Goal: Task Accomplishment & Management: Manage account settings

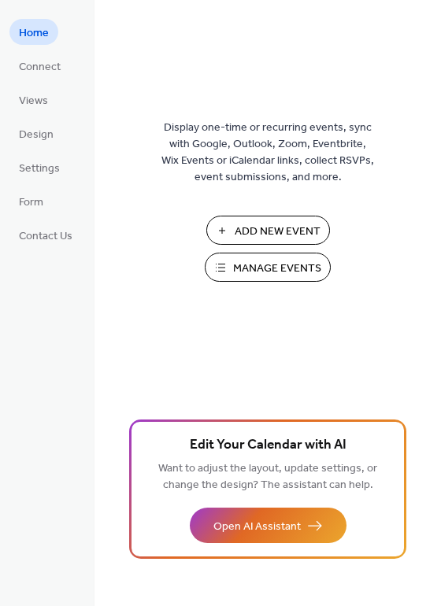
click at [286, 270] on span "Manage Events" at bounding box center [277, 269] width 88 height 17
click at [254, 261] on span "Manage Events" at bounding box center [277, 269] width 88 height 17
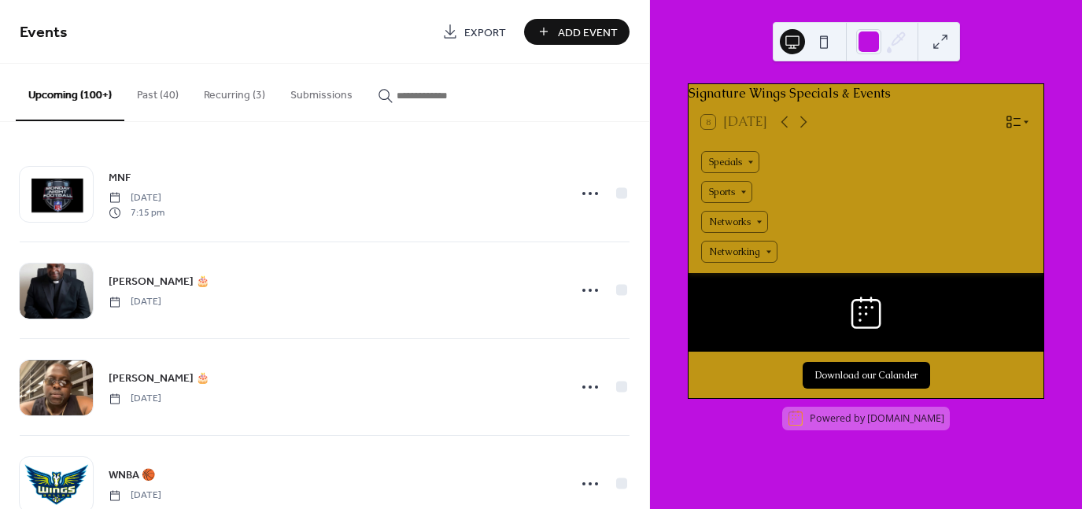
click at [419, 88] on input "button" at bounding box center [444, 95] width 94 height 17
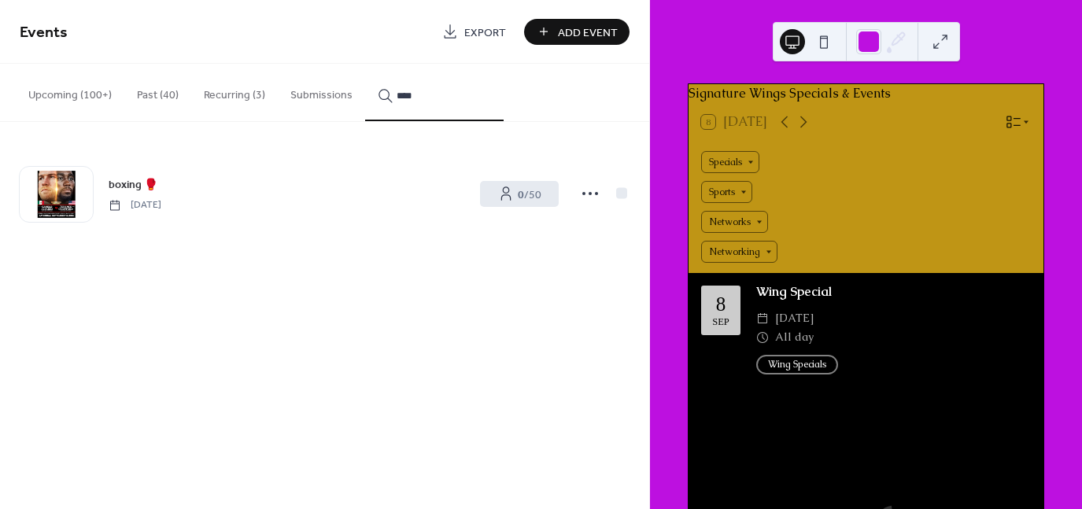
type input "****"
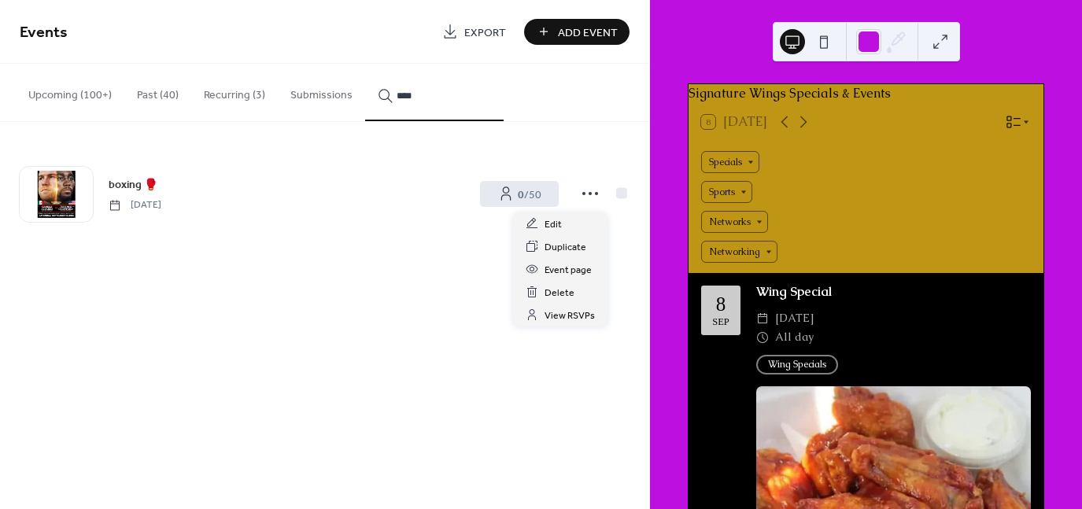
click at [591, 192] on circle at bounding box center [590, 193] width 3 height 3
click at [536, 225] on icon at bounding box center [532, 223] width 13 height 13
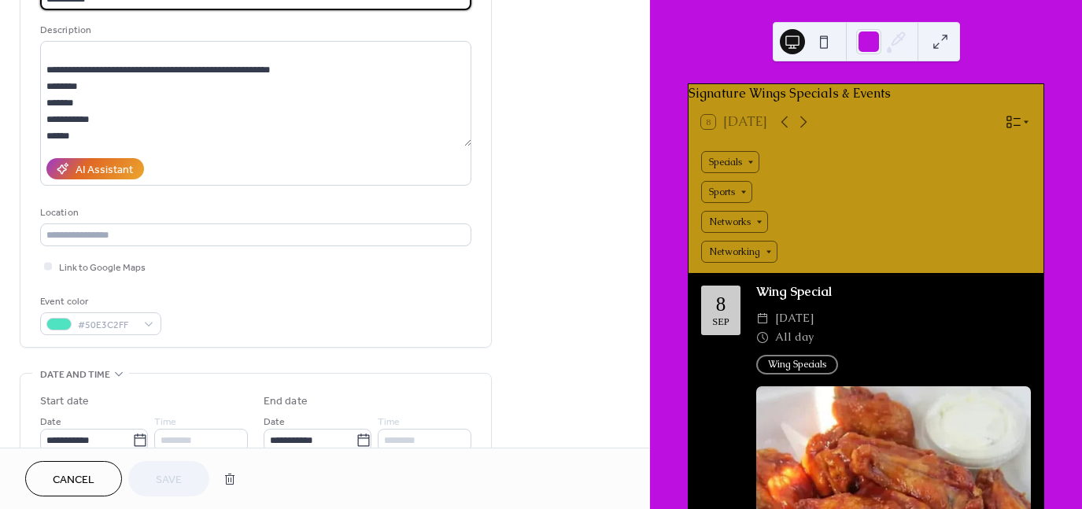
scroll to position [236, 0]
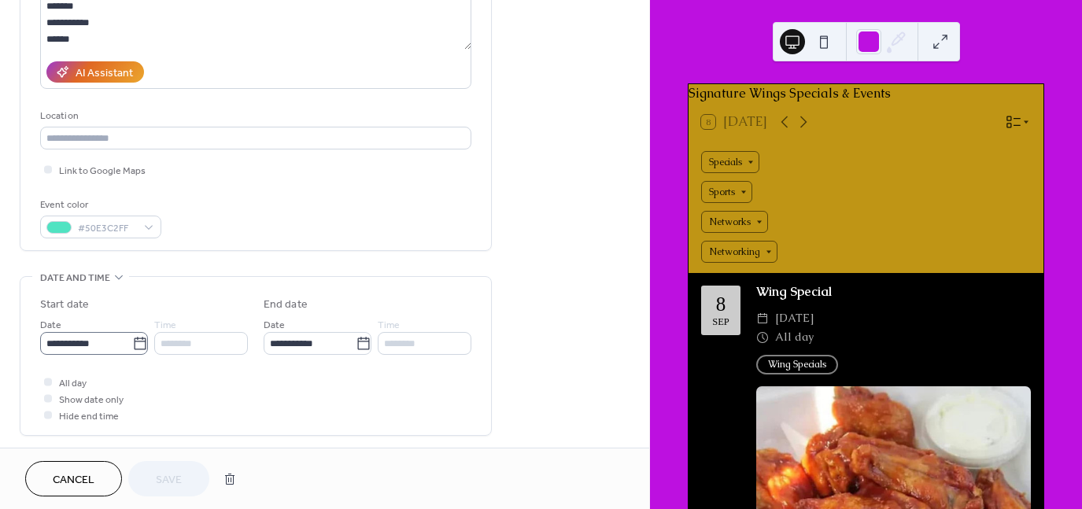
click at [142, 339] on icon at bounding box center [140, 344] width 16 height 16
click at [132, 339] on input "**********" at bounding box center [86, 343] width 92 height 23
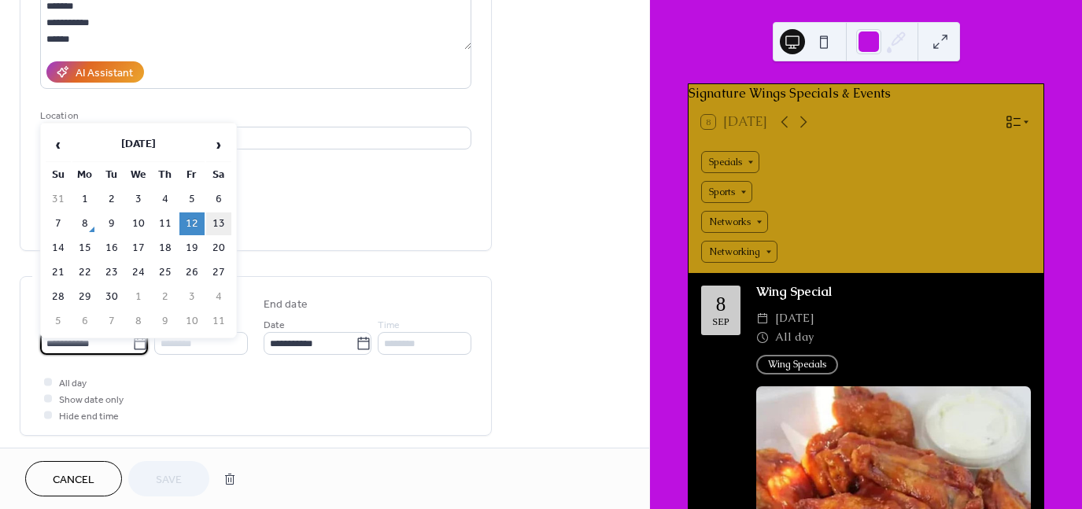
click at [228, 213] on td "13" at bounding box center [218, 224] width 25 height 23
type input "**********"
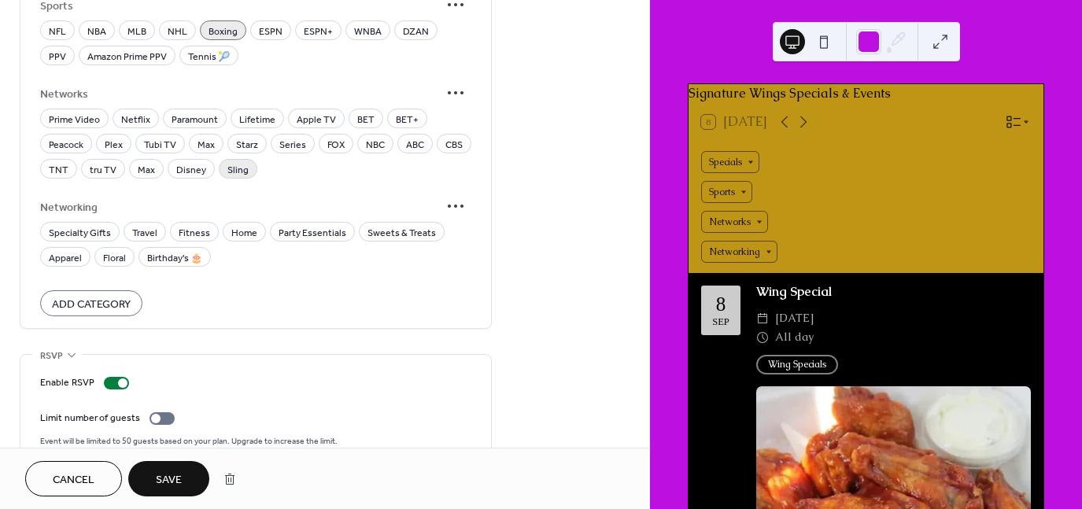
scroll to position [1228, 0]
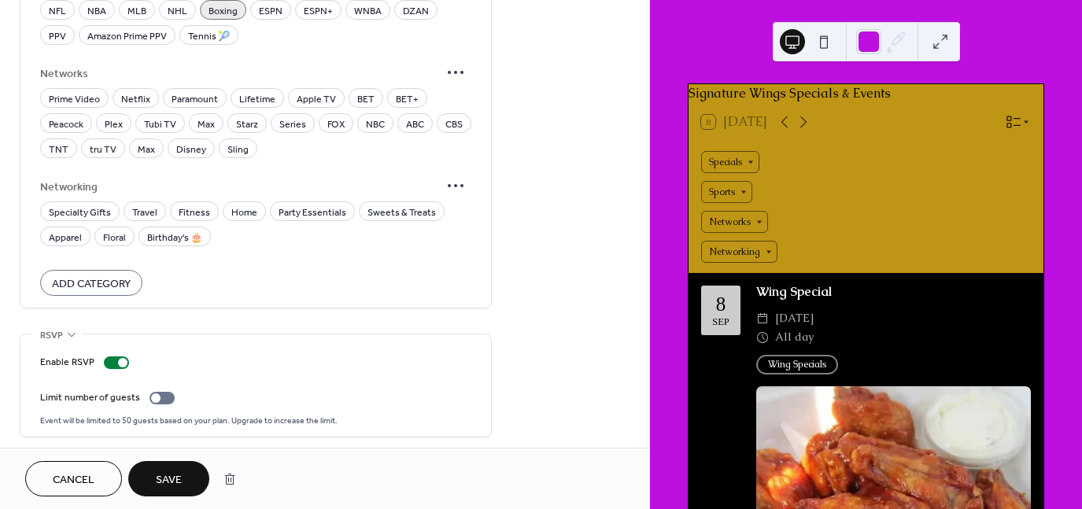
click at [168, 486] on span "Save" at bounding box center [169, 480] width 26 height 17
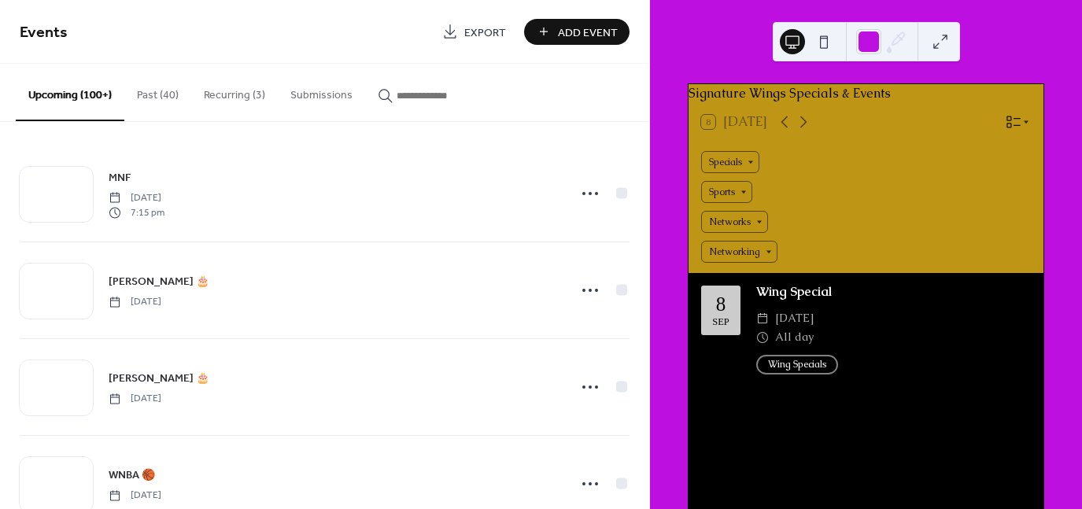
click at [401, 90] on input "button" at bounding box center [444, 95] width 94 height 17
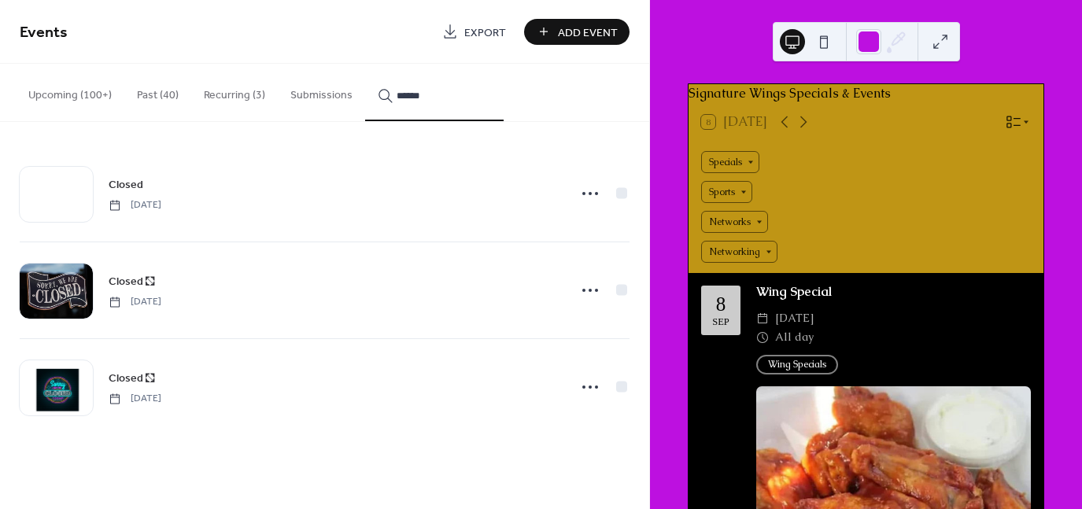
type input "******"
click at [586, 197] on icon at bounding box center [590, 193] width 25 height 25
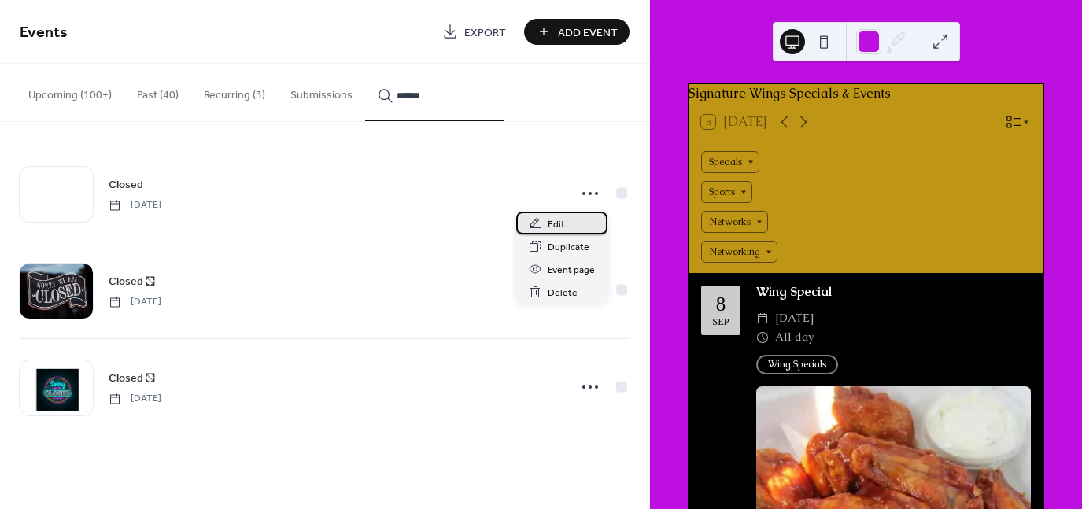
click at [550, 225] on span "Edit" at bounding box center [556, 224] width 17 height 17
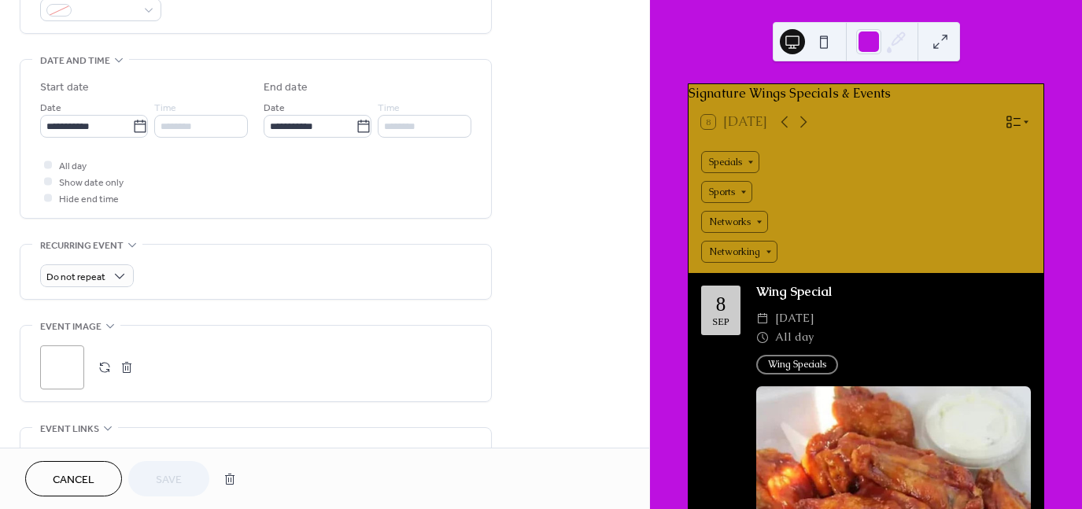
scroll to position [472, 0]
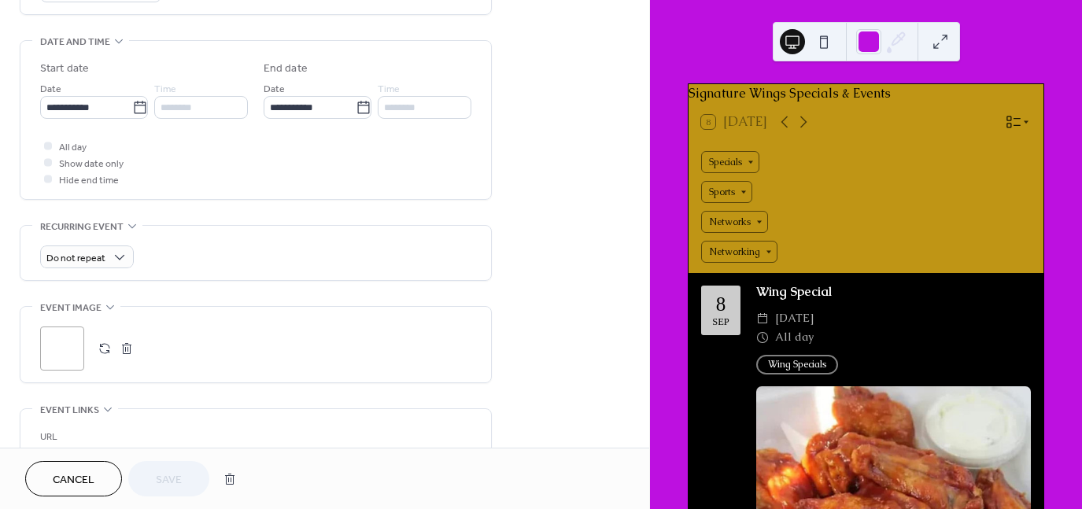
click at [77, 338] on div ";" at bounding box center [62, 349] width 44 height 44
click at [55, 350] on div ";" at bounding box center [62, 349] width 44 height 44
click at [50, 347] on div ";" at bounding box center [62, 349] width 44 height 44
click at [157, 486] on span "Save" at bounding box center [169, 480] width 26 height 17
